Goal: Task Accomplishment & Management: Manage account settings

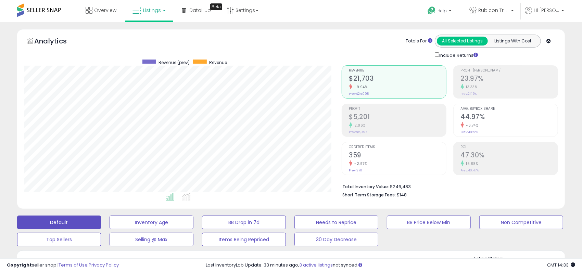
scroll to position [140, 318]
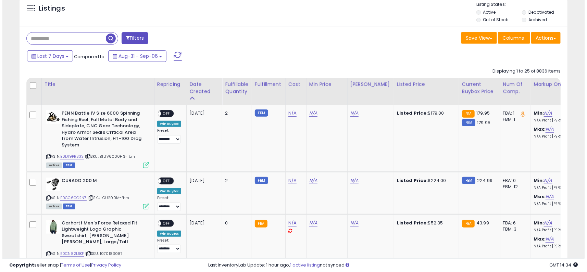
scroll to position [251, 0]
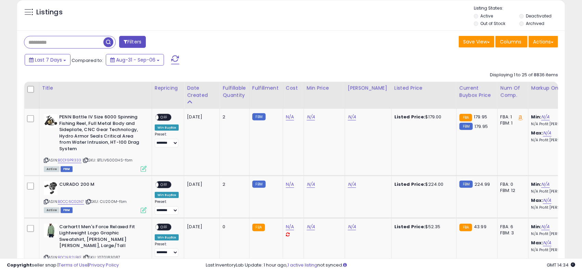
click at [140, 43] on button "Filters" at bounding box center [132, 42] width 27 height 12
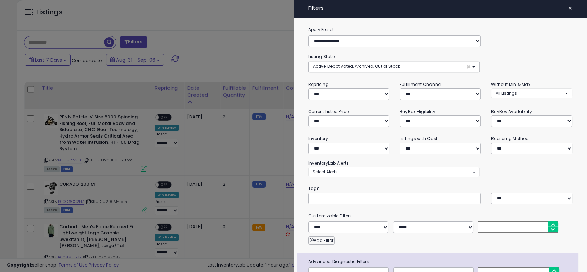
scroll to position [140, 320]
click at [433, 148] on select "**********" at bounding box center [440, 148] width 80 height 12
select select "*********"
click at [400, 142] on select "**********" at bounding box center [440, 148] width 80 height 12
click at [518, 170] on div "**********" at bounding box center [440, 167] width 264 height 17
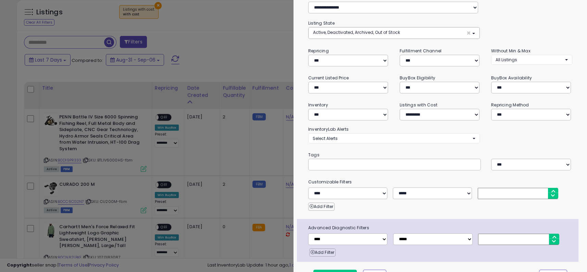
scroll to position [49, 0]
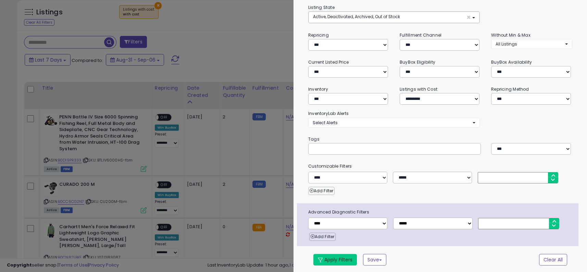
click at [337, 256] on button "Apply Filters" at bounding box center [334, 260] width 43 height 12
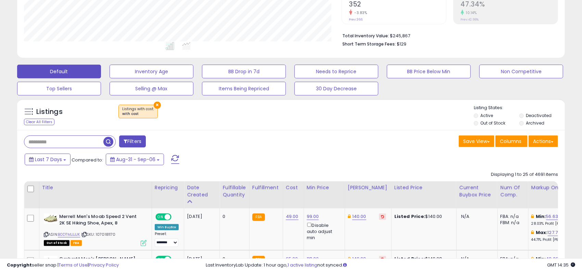
scroll to position [140, 318]
click at [330, 160] on div "Last 7 Days Compared to: Aug-31 - Sep-06" at bounding box center [223, 160] width 401 height 15
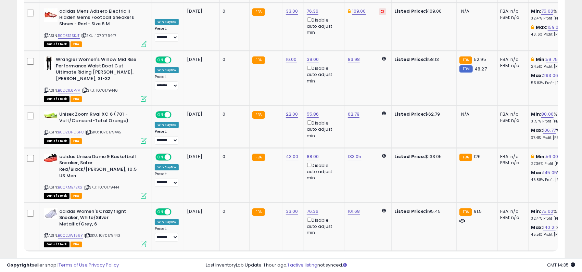
scroll to position [1393, 0]
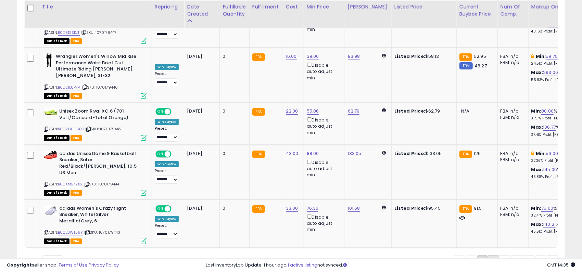
click at [493, 256] on link "2" at bounding box center [494, 262] width 12 height 12
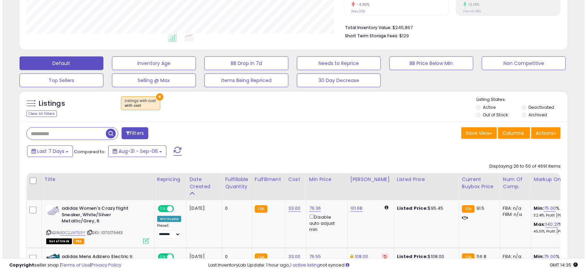
scroll to position [174, 0]
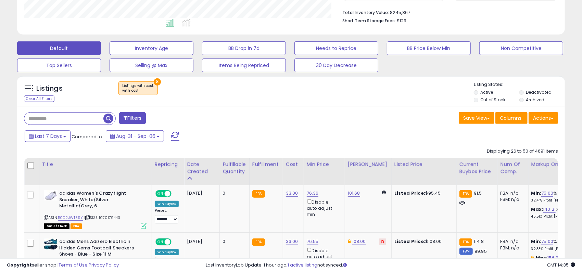
click at [133, 120] on button "Filters" at bounding box center [132, 118] width 27 height 12
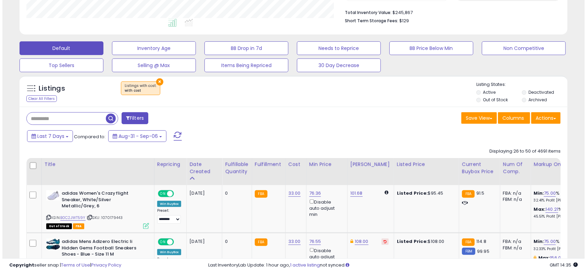
scroll to position [140, 320]
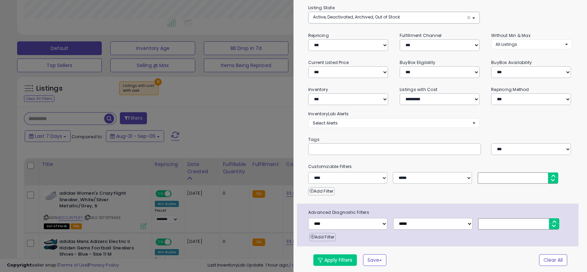
click at [432, 136] on small "Tags" at bounding box center [440, 140] width 274 height 8
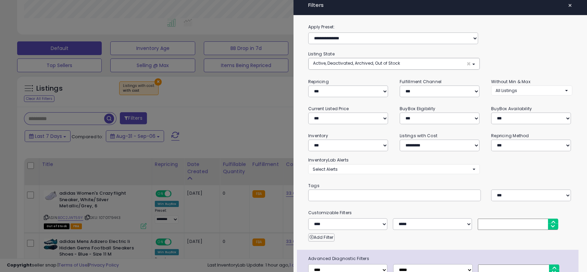
scroll to position [0, 0]
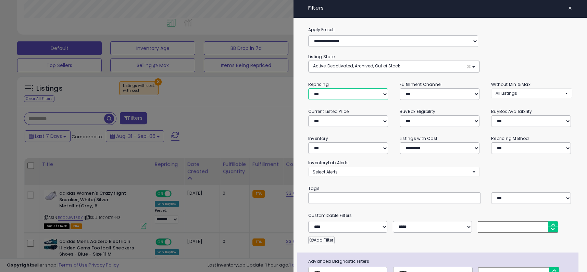
click at [377, 95] on select "**********" at bounding box center [348, 94] width 80 height 12
select select "***"
click at [308, 88] on select "**********" at bounding box center [348, 94] width 80 height 12
click at [386, 159] on div "**********" at bounding box center [440, 167] width 264 height 17
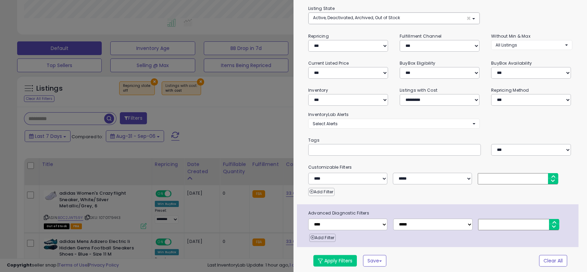
scroll to position [49, 0]
click at [322, 262] on button "Apply Filters" at bounding box center [334, 260] width 43 height 12
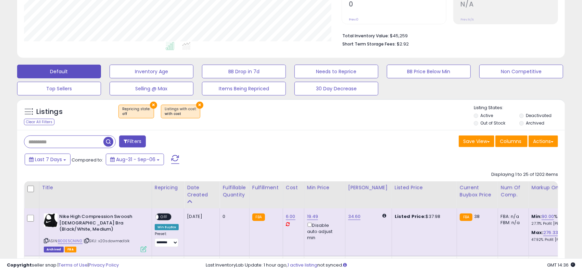
scroll to position [140, 318]
click at [291, 166] on div "Last 7 Days Compared to: Aug-31 - Sep-06" at bounding box center [223, 160] width 401 height 15
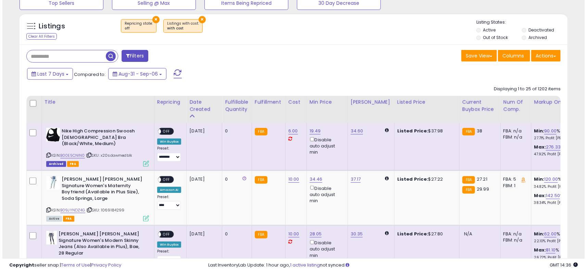
scroll to position [254, 0]
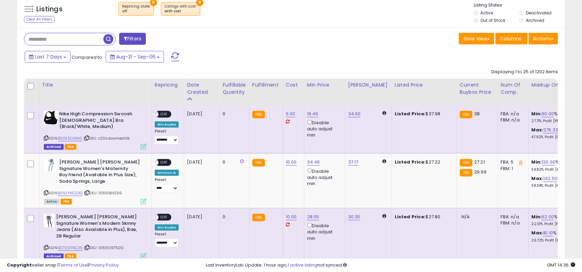
click at [142, 144] on icon at bounding box center [144, 147] width 6 height 6
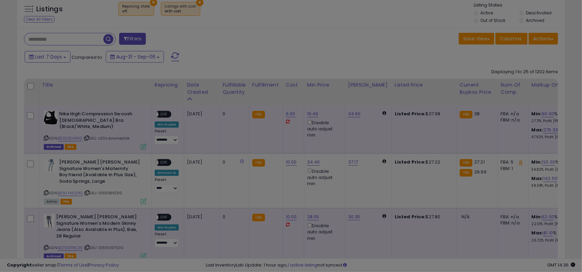
scroll to position [140, 320]
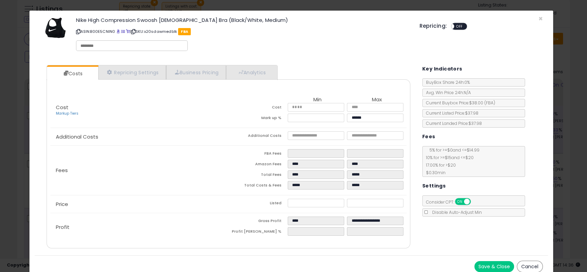
click at [492, 264] on button "Save & Close" at bounding box center [494, 266] width 40 height 11
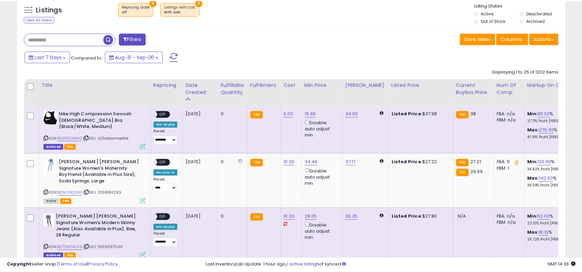
scroll to position [342371, 342194]
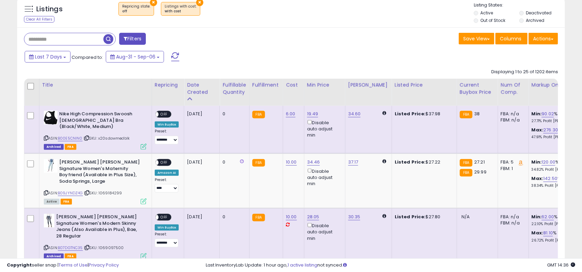
click at [164, 115] on span "OFF" at bounding box center [164, 115] width 11 height 6
click at [213, 63] on div "Last 7 Days Compared to: Aug-31 - Sep-06" at bounding box center [223, 57] width 401 height 15
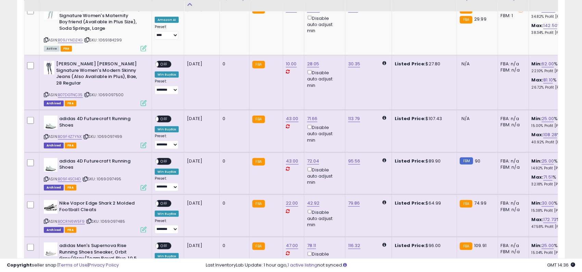
scroll to position [408, 0]
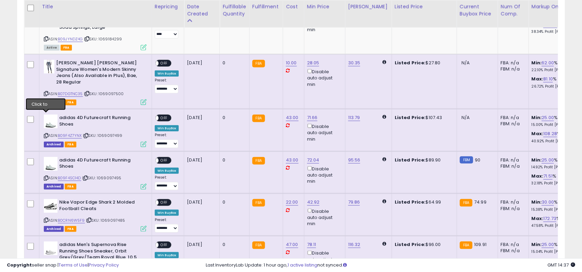
click at [46, 134] on icon at bounding box center [46, 136] width 4 height 4
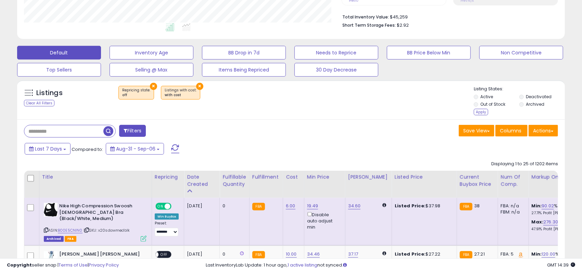
click at [152, 86] on button "×" at bounding box center [153, 86] width 7 height 7
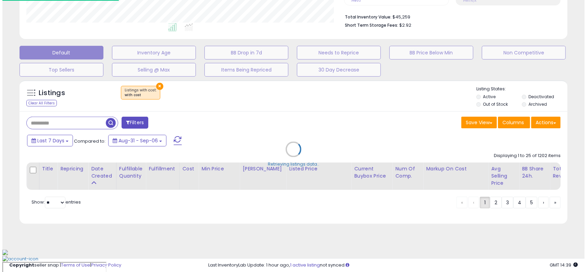
scroll to position [140, 320]
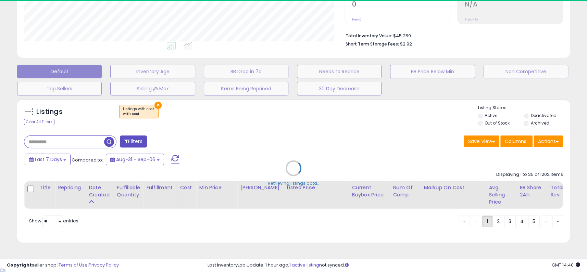
click at [357, 135] on div "Retrieving listings data.." at bounding box center [293, 174] width 563 height 156
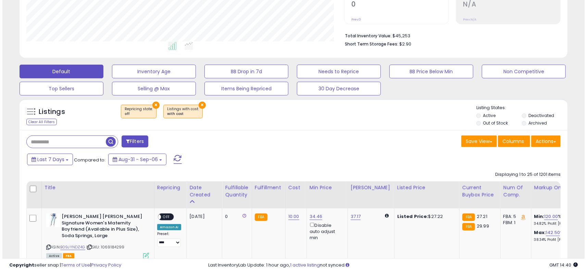
scroll to position [140, 318]
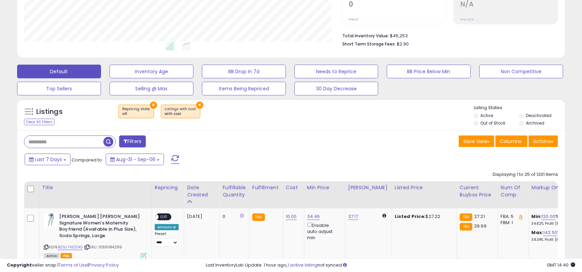
click at [152, 105] on button "×" at bounding box center [153, 105] width 7 height 7
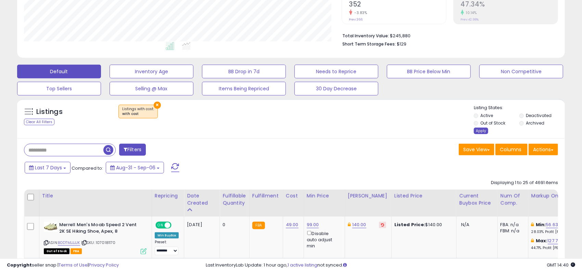
click at [482, 132] on div "Apply" at bounding box center [481, 131] width 14 height 7
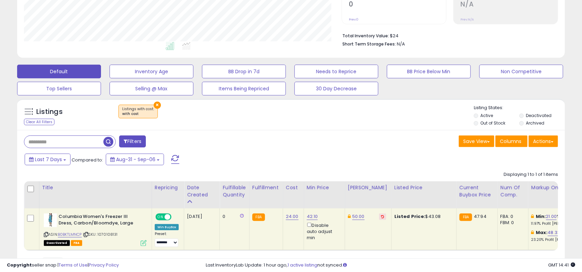
click at [355, 147] on div "Save View Save As New View Update Current View Columns Actions Import Import Wa…" at bounding box center [427, 142] width 272 height 13
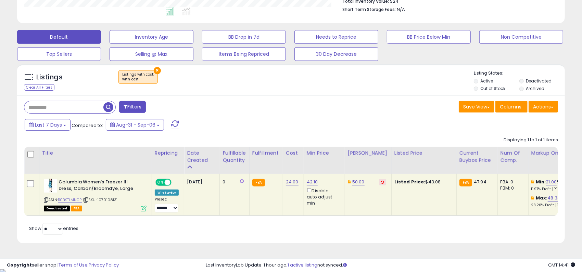
scroll to position [187, 0]
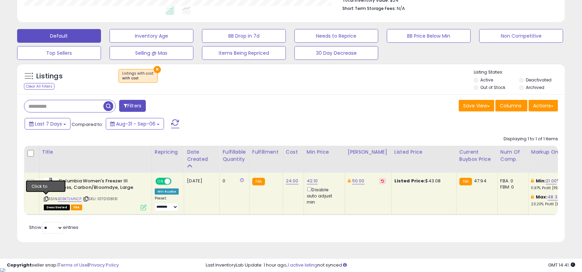
click at [45, 199] on icon at bounding box center [46, 199] width 4 height 4
